Goal: Find specific page/section: Find specific page/section

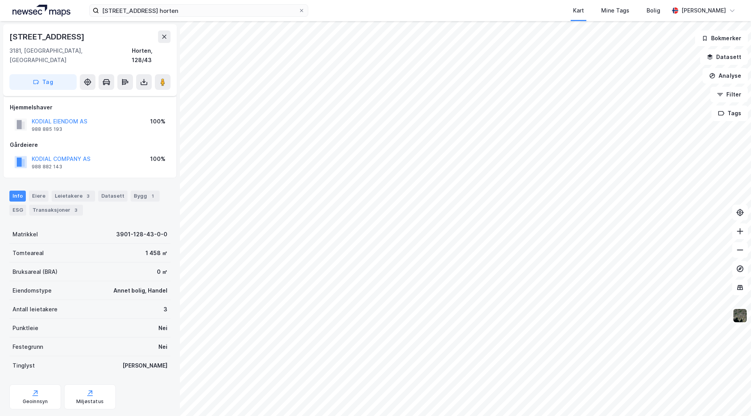
scroll to position [9, 0]
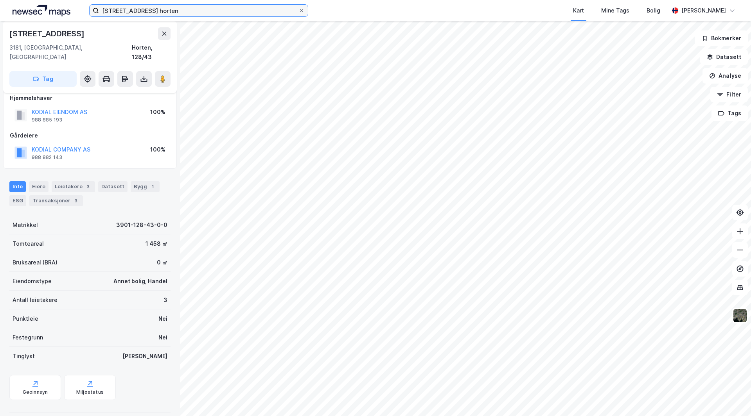
click at [131, 13] on input "[STREET_ADDRESS] horten" at bounding box center [198, 11] width 199 height 12
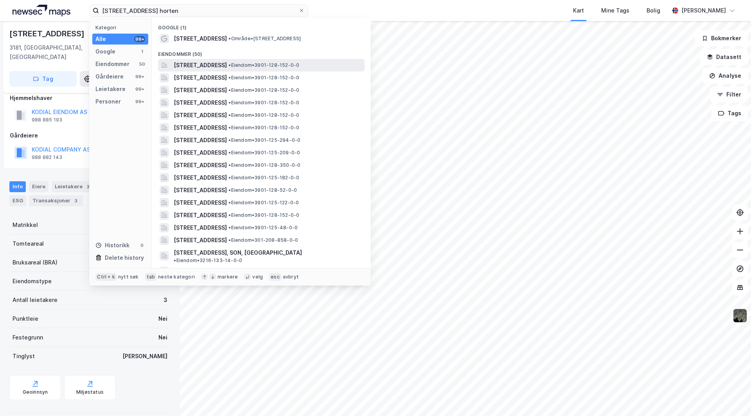
click at [216, 64] on span "[STREET_ADDRESS]" at bounding box center [200, 65] width 53 height 9
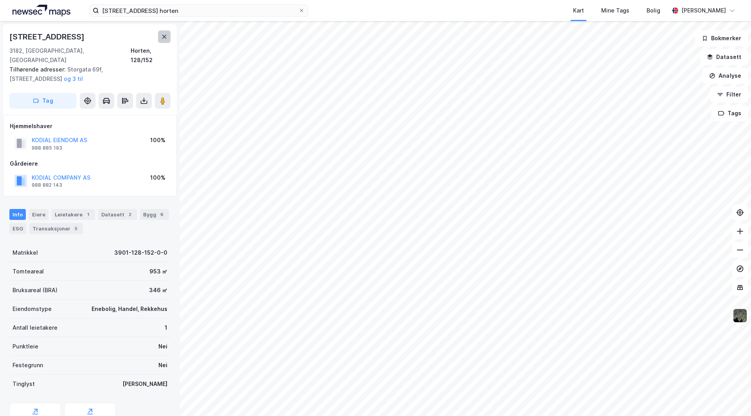
click at [167, 39] on button at bounding box center [164, 36] width 13 height 13
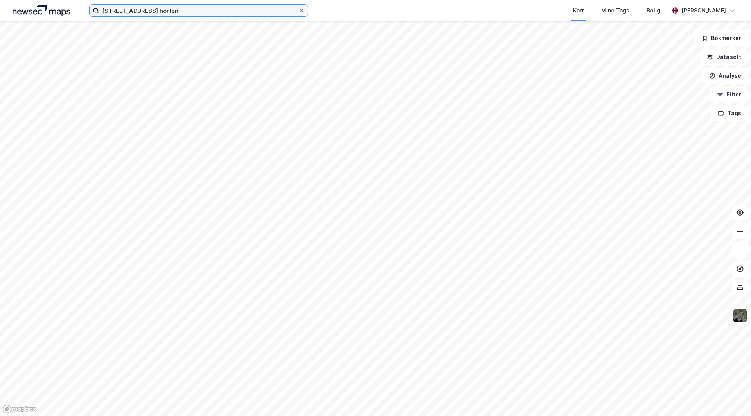
click at [148, 13] on input "[STREET_ADDRESS] horten" at bounding box center [198, 11] width 199 height 12
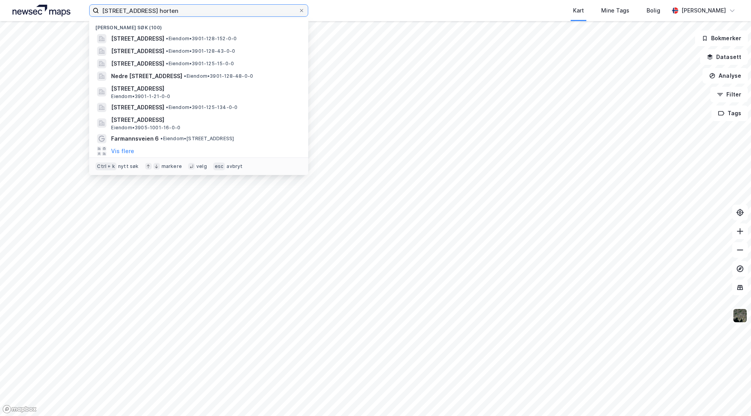
click at [133, 11] on input "[STREET_ADDRESS] horten" at bounding box center [198, 11] width 199 height 12
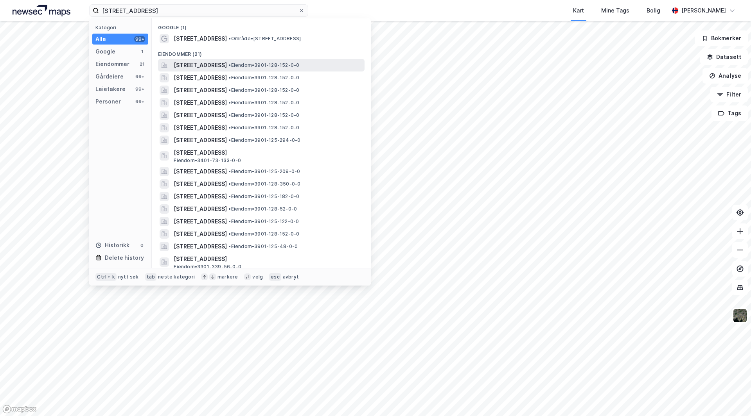
click at [205, 63] on span "[STREET_ADDRESS]" at bounding box center [200, 65] width 53 height 9
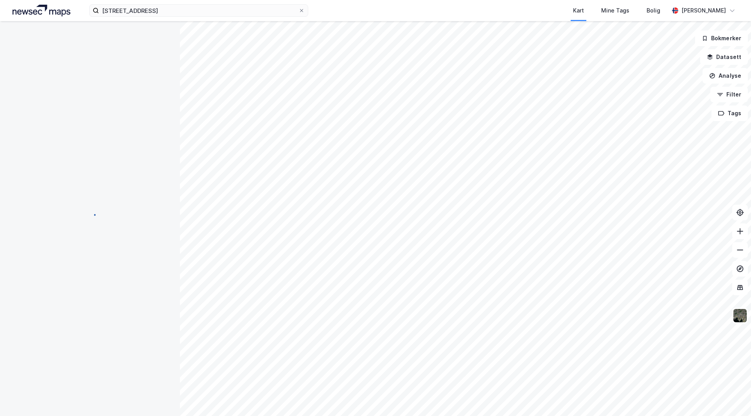
scroll to position [28, 0]
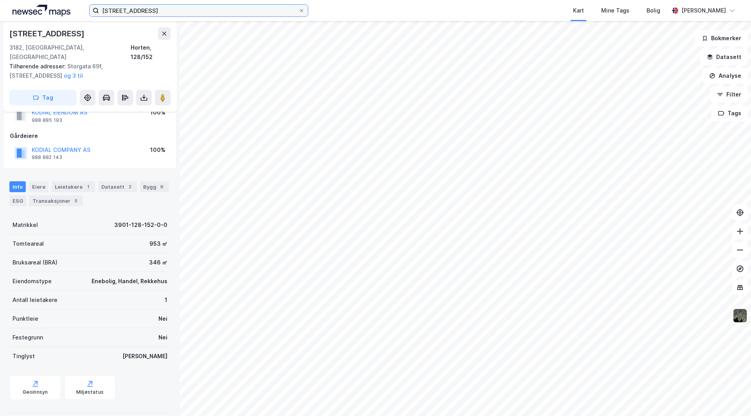
click at [138, 11] on input "[STREET_ADDRESS]" at bounding box center [198, 11] width 199 height 12
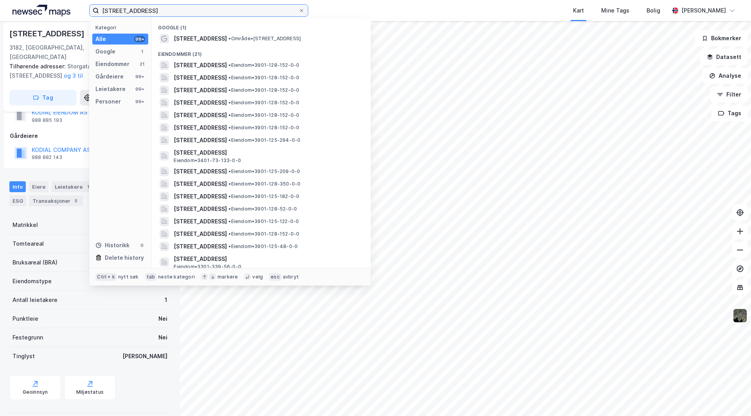
type input "[STREET_ADDRESS]"
click at [206, 66] on span "[STREET_ADDRESS]" at bounding box center [200, 65] width 53 height 9
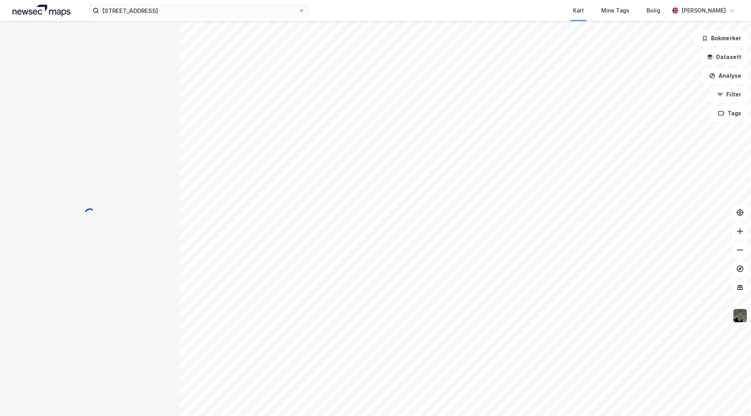
scroll to position [28, 0]
